Goal: Task Accomplishment & Management: Manage account settings

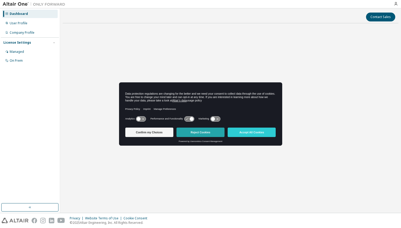
click at [211, 133] on button "Reject Cookies" at bounding box center [201, 132] width 48 height 9
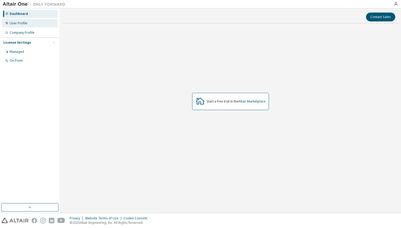
click at [27, 26] on div "User Profile" at bounding box center [30, 23] width 56 height 8
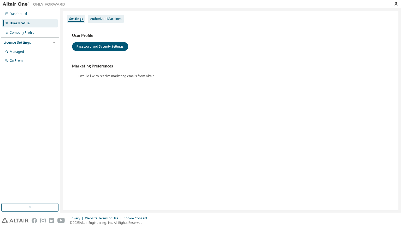
click at [108, 19] on div "Authorized Machines" at bounding box center [106, 19] width 32 height 4
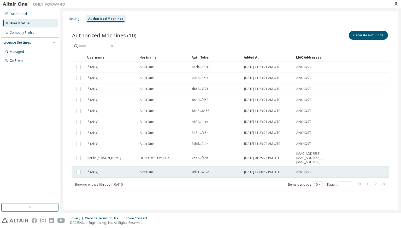
click at [247, 171] on span "2025-10-13 12:00:57 PM UTC" at bounding box center [262, 172] width 36 height 4
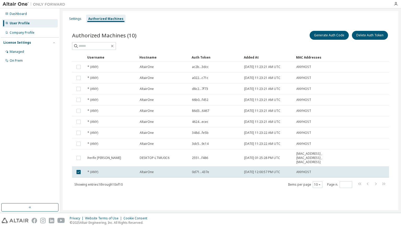
click at [247, 171] on span "2025-10-13 12:00:57 PM UTC" at bounding box center [262, 172] width 36 height 4
